Goal: Task Accomplishment & Management: Manage account settings

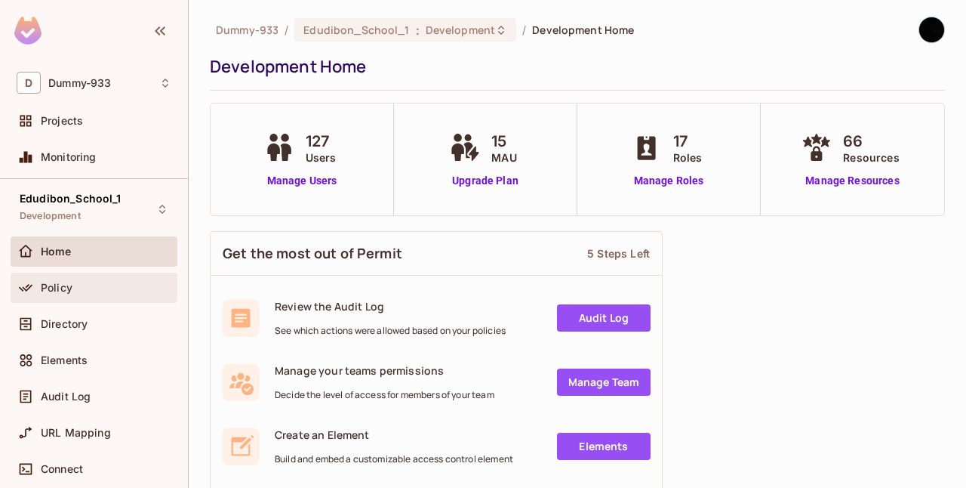
click at [78, 287] on div "Policy" at bounding box center [106, 288] width 131 height 12
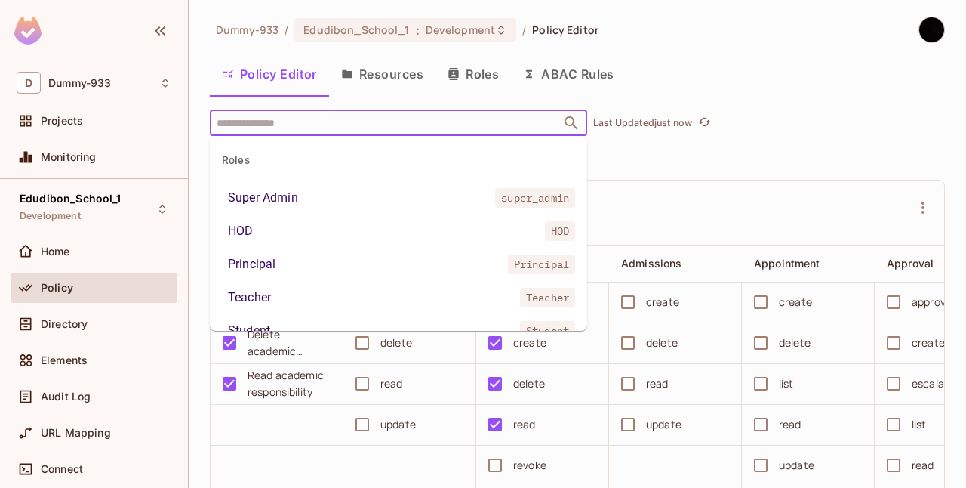
click at [348, 114] on input "text" at bounding box center [385, 122] width 345 height 26
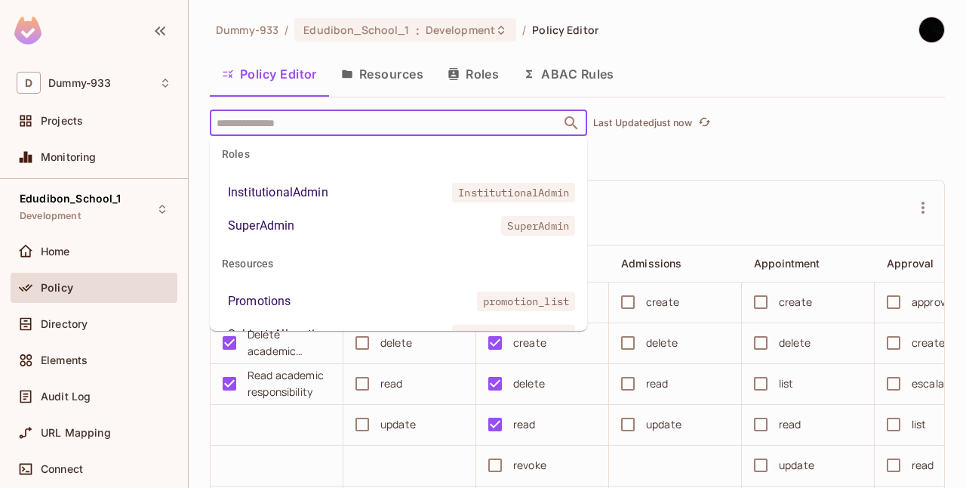
scroll to position [507, 0]
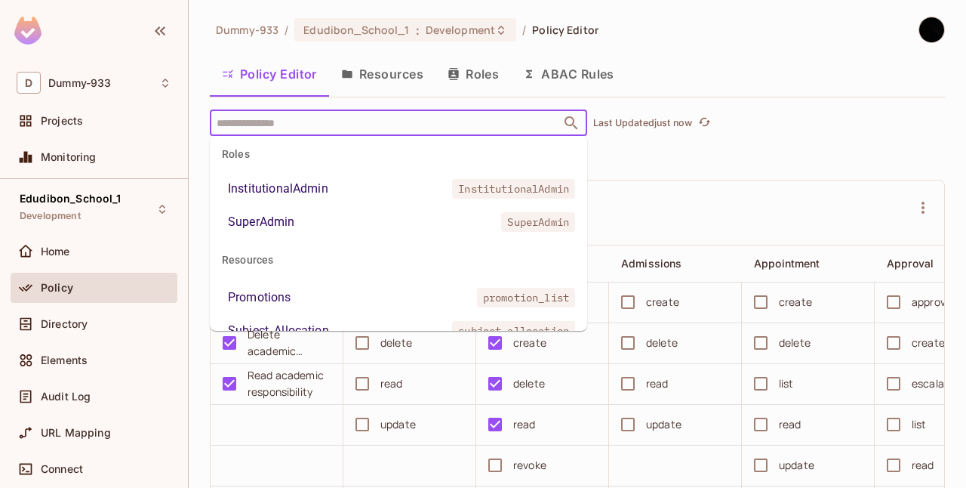
click at [353, 183] on li "InstitutionalAdmin InstitutionalAdmin" at bounding box center [398, 188] width 377 height 27
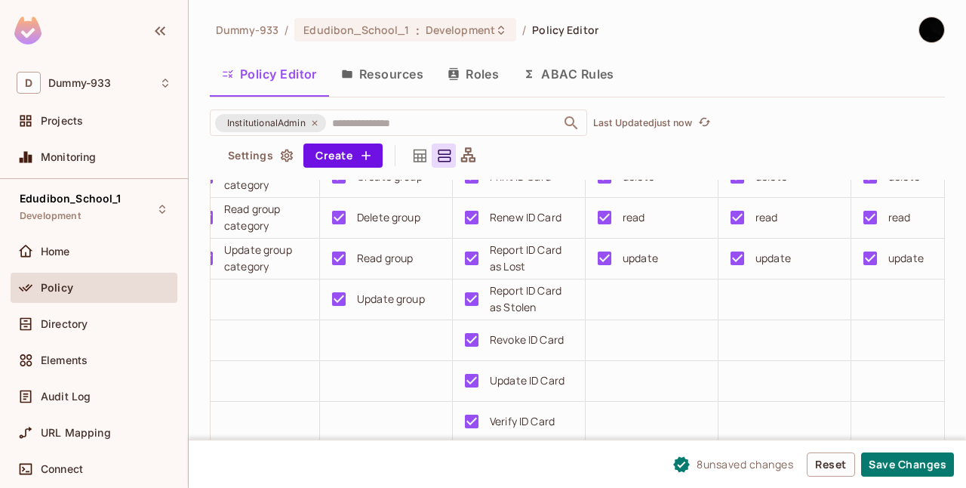
scroll to position [177, 0]
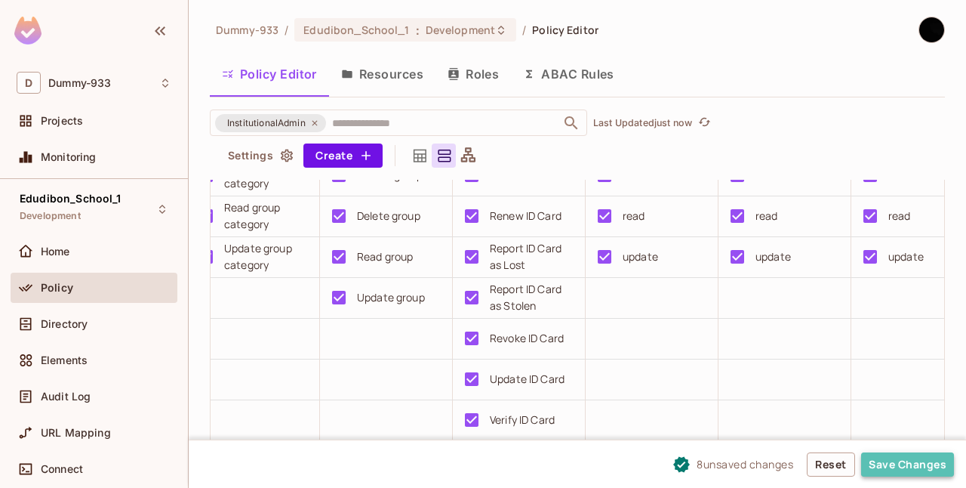
click at [897, 463] on button "Save Changes" at bounding box center [907, 464] width 93 height 24
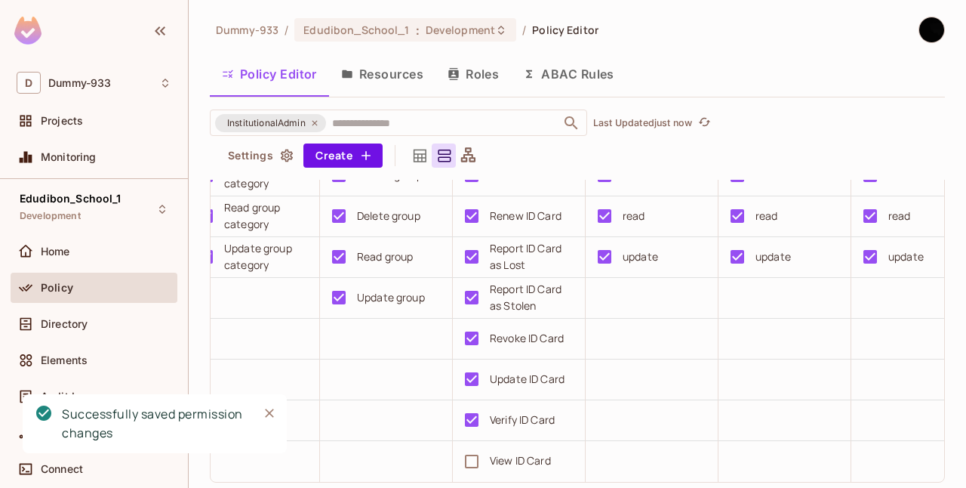
scroll to position [32, 0]
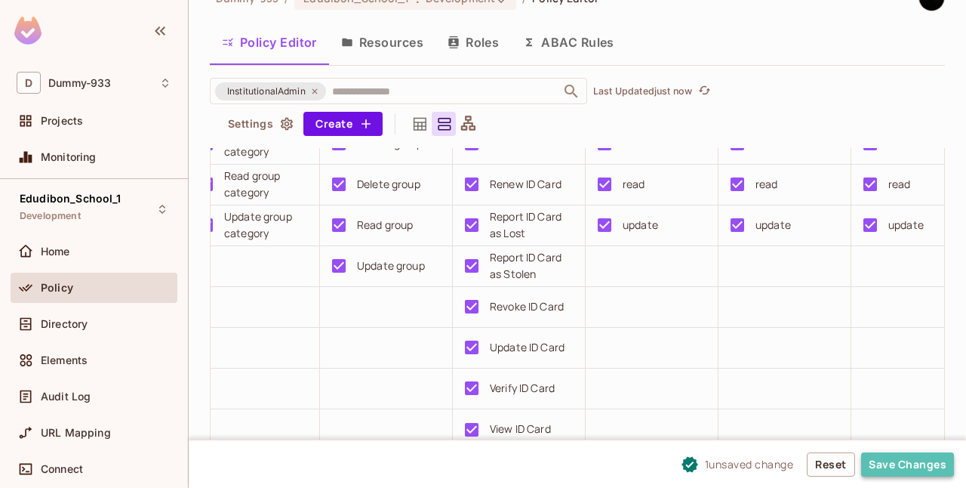
click at [887, 465] on button "Save Changes" at bounding box center [907, 464] width 93 height 24
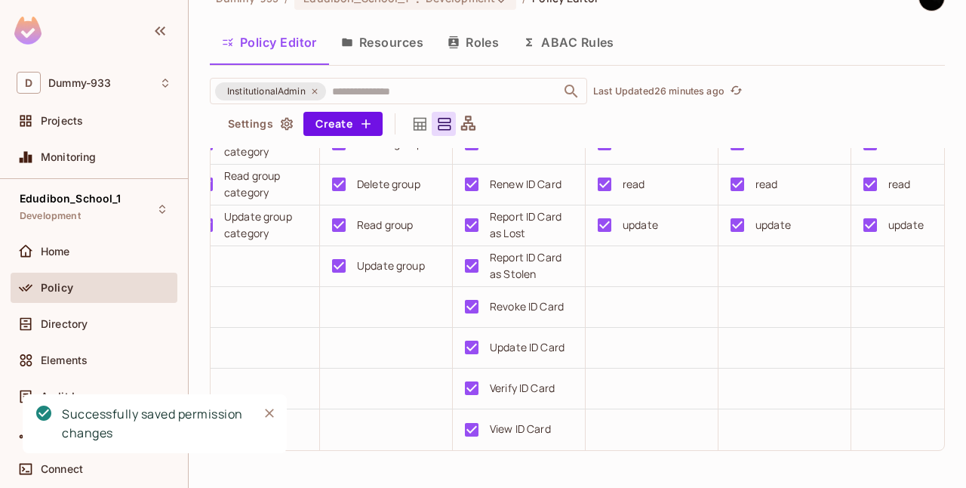
scroll to position [0, 0]
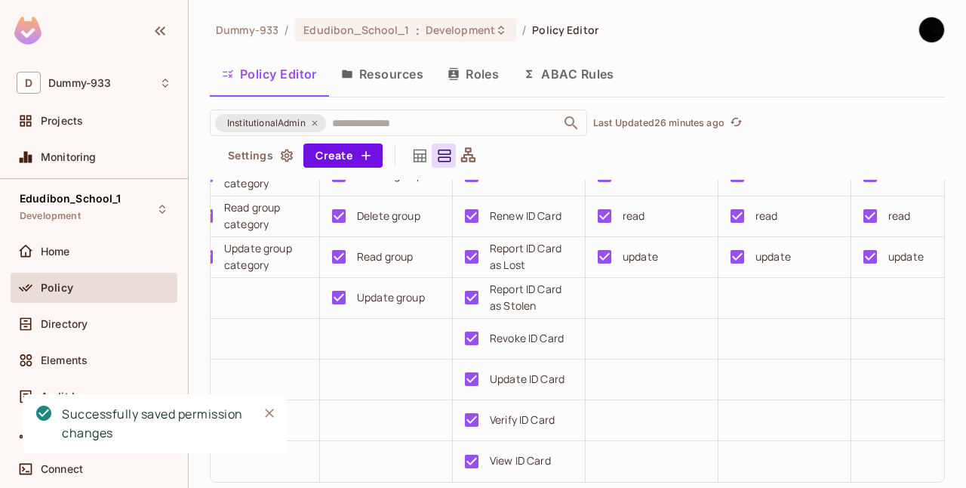
click at [374, 74] on button "Resources" at bounding box center [382, 74] width 106 height 38
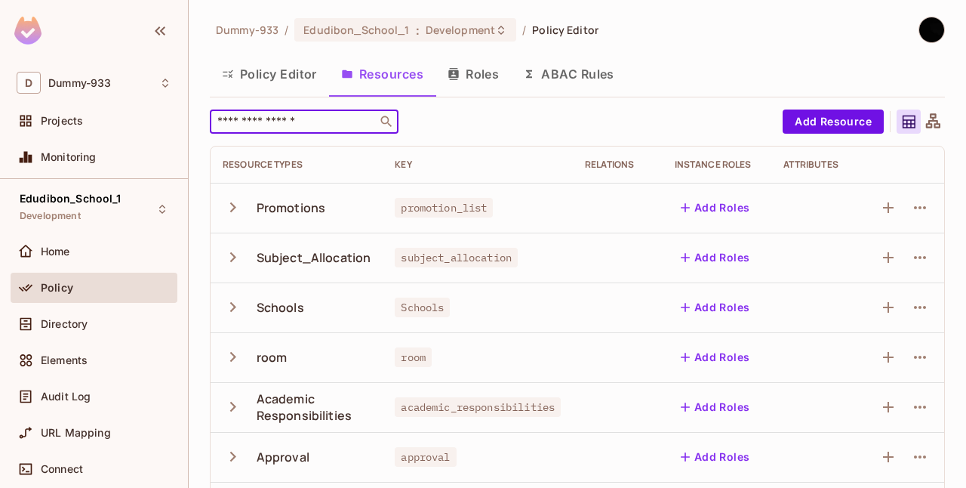
click at [334, 118] on input "text" at bounding box center [293, 121] width 158 height 15
type input "**"
